Goal: Task Accomplishment & Management: Manage account settings

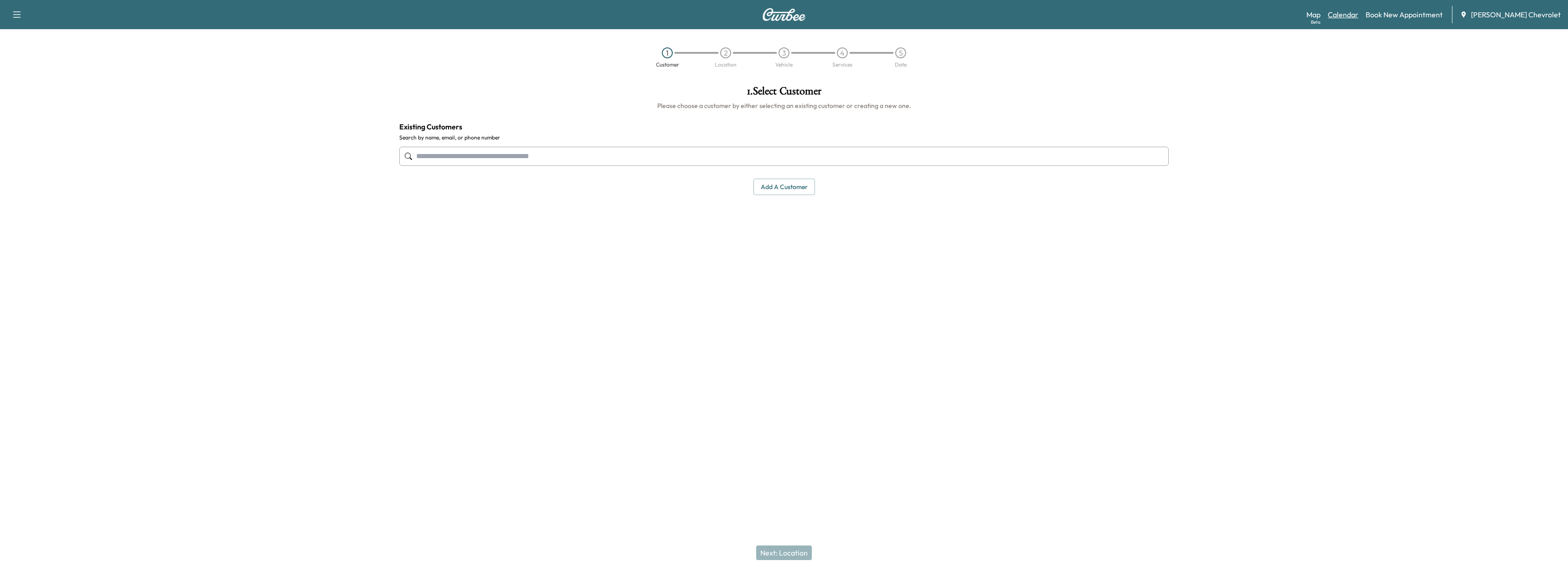
click at [1353, 20] on link "Calendar" at bounding box center [1343, 14] width 30 height 11
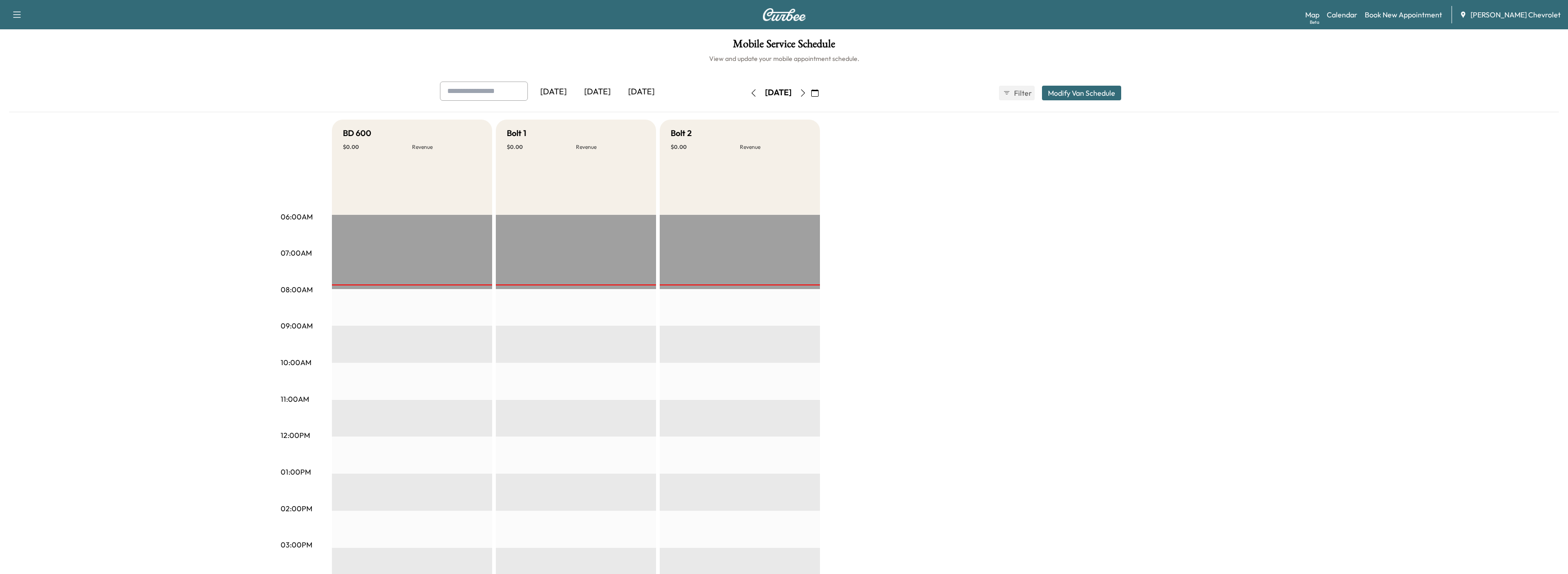
click at [811, 88] on button "button" at bounding box center [802, 93] width 15 height 14
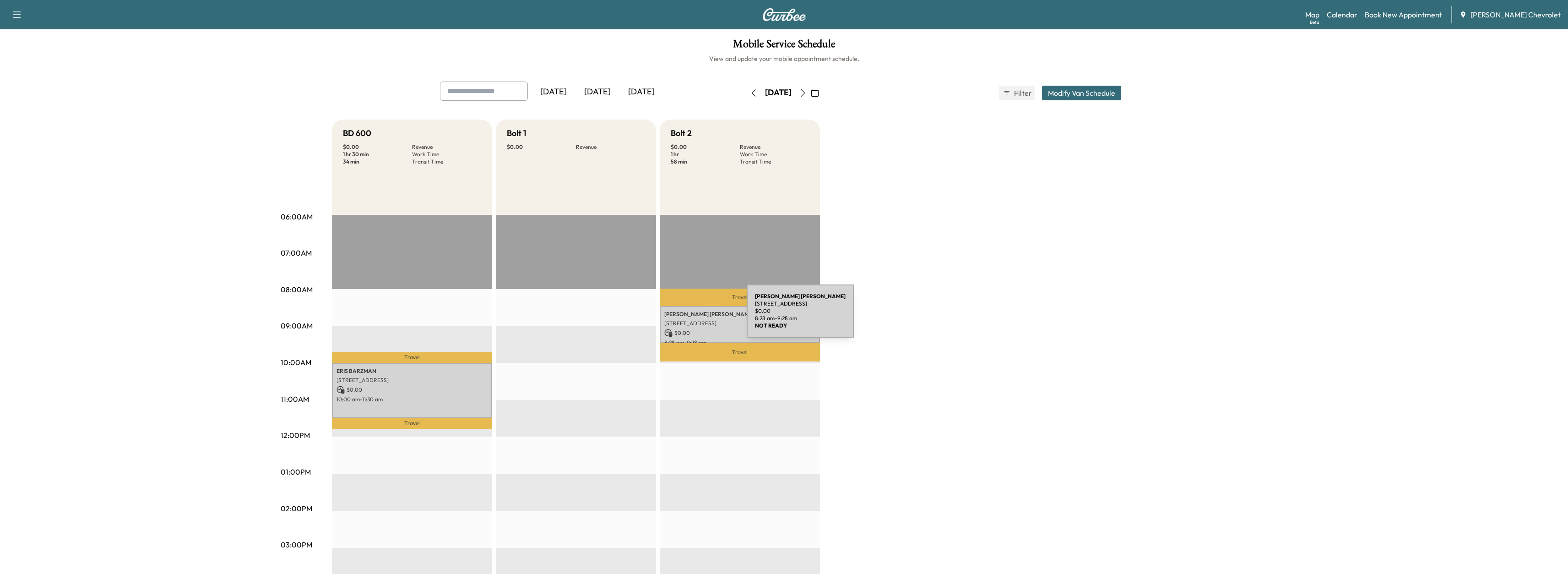
click at [678, 316] on p "[PERSON_NAME]" at bounding box center [740, 314] width 151 height 7
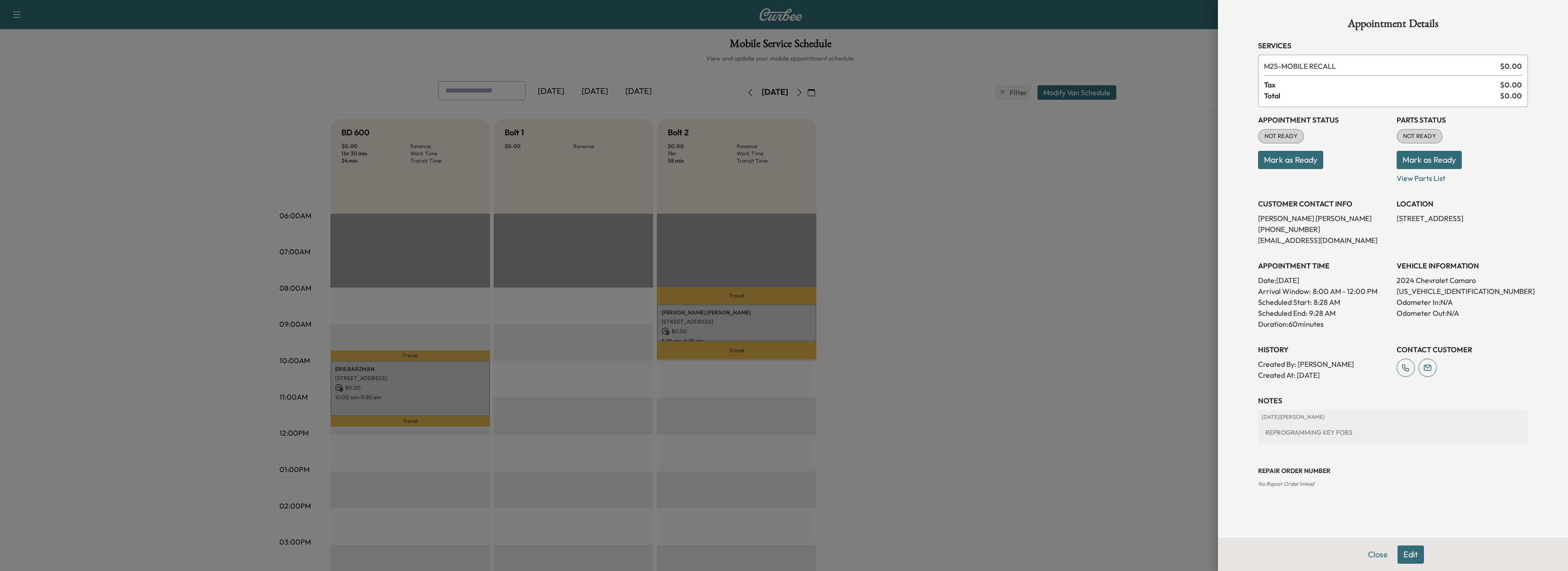
click at [905, 324] on div at bounding box center [784, 286] width 1568 height 571
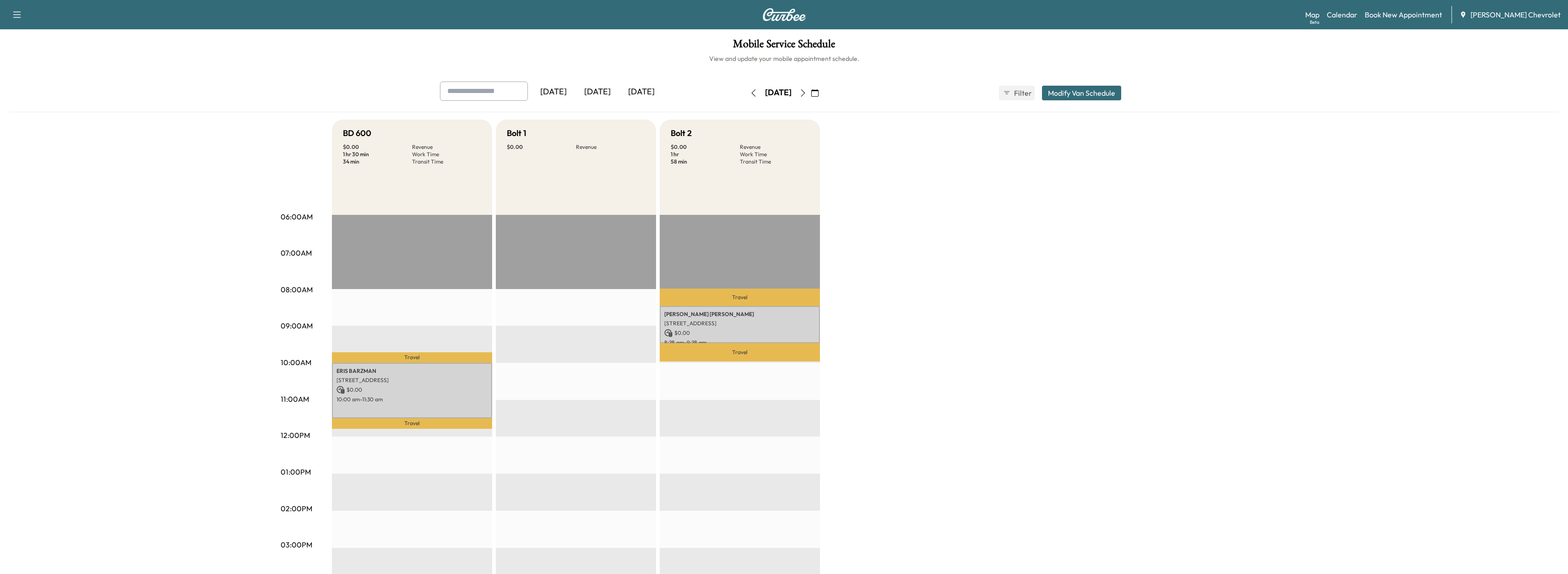
click at [822, 90] on button "button" at bounding box center [814, 93] width 15 height 14
click at [806, 95] on icon "button" at bounding box center [803, 93] width 7 height 7
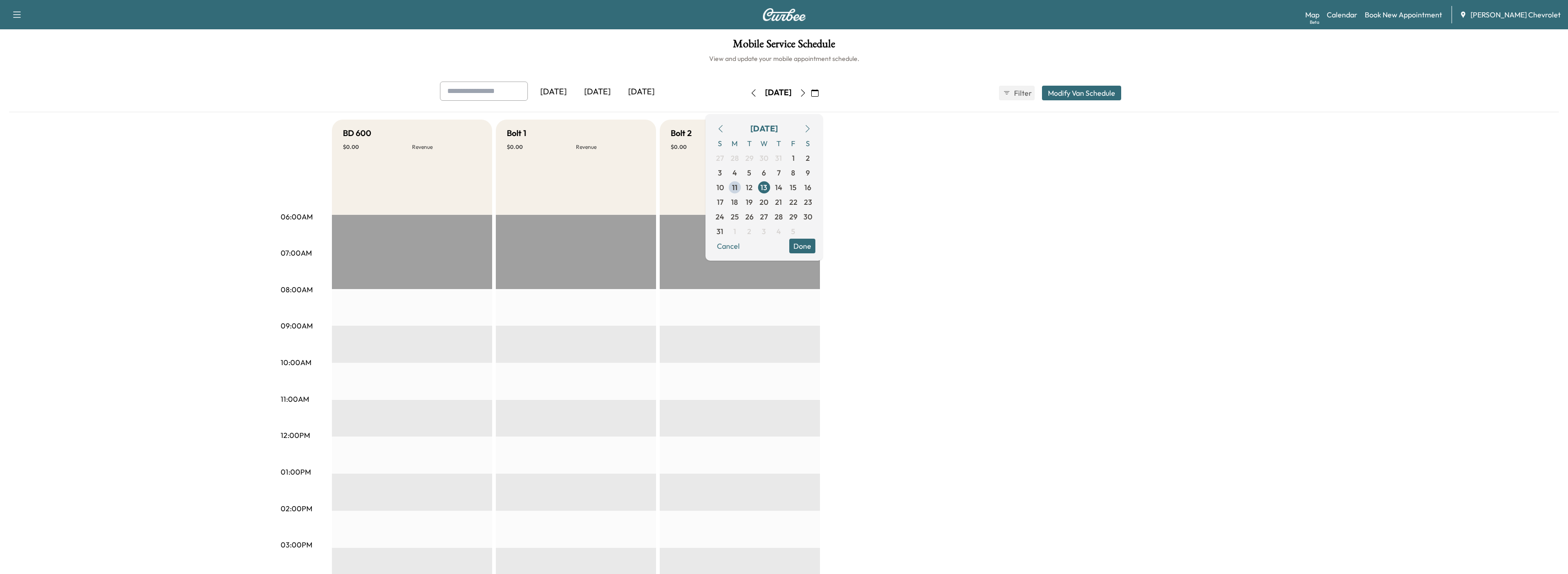
click at [811, 91] on button "button" at bounding box center [802, 93] width 15 height 14
click at [746, 94] on div "[DATE]" at bounding box center [778, 93] width 65 height 14
click at [750, 94] on icon "button" at bounding box center [754, 93] width 7 height 7
click at [746, 94] on button "button" at bounding box center [753, 93] width 15 height 14
click at [751, 94] on icon "button" at bounding box center [753, 93] width 4 height 7
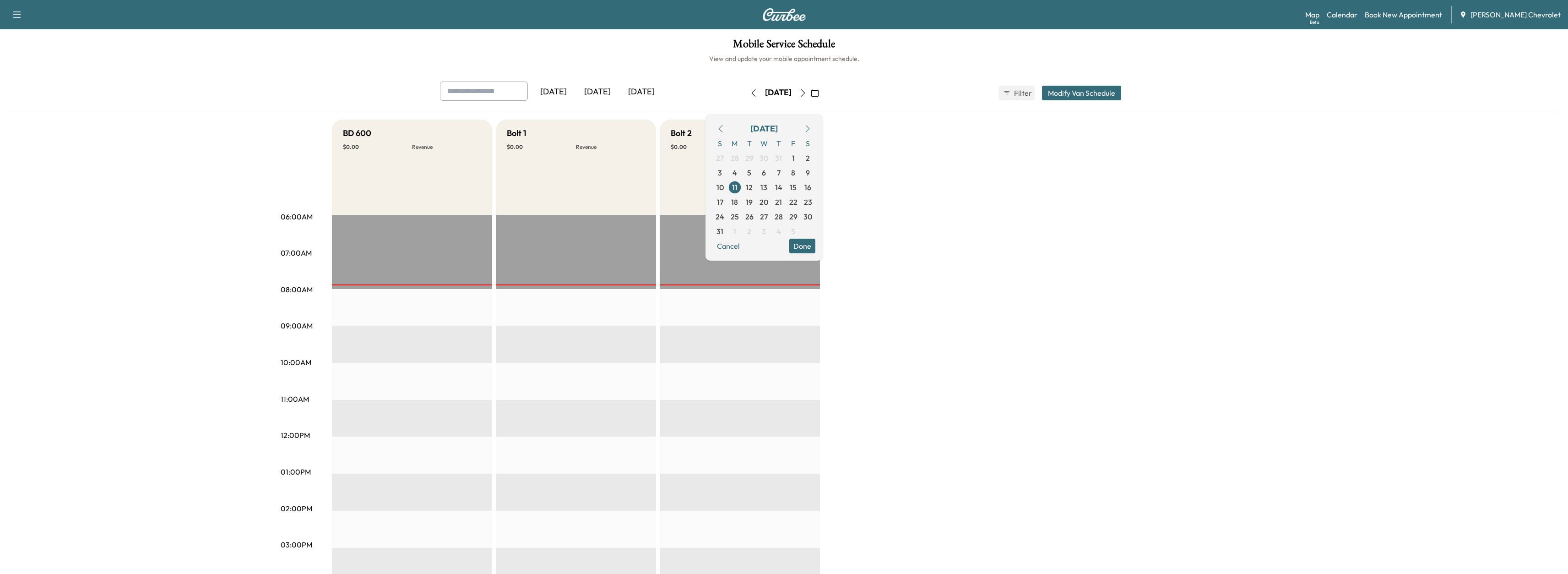
click at [811, 87] on button "button" at bounding box center [802, 93] width 15 height 14
